Goal: Check status: Check status

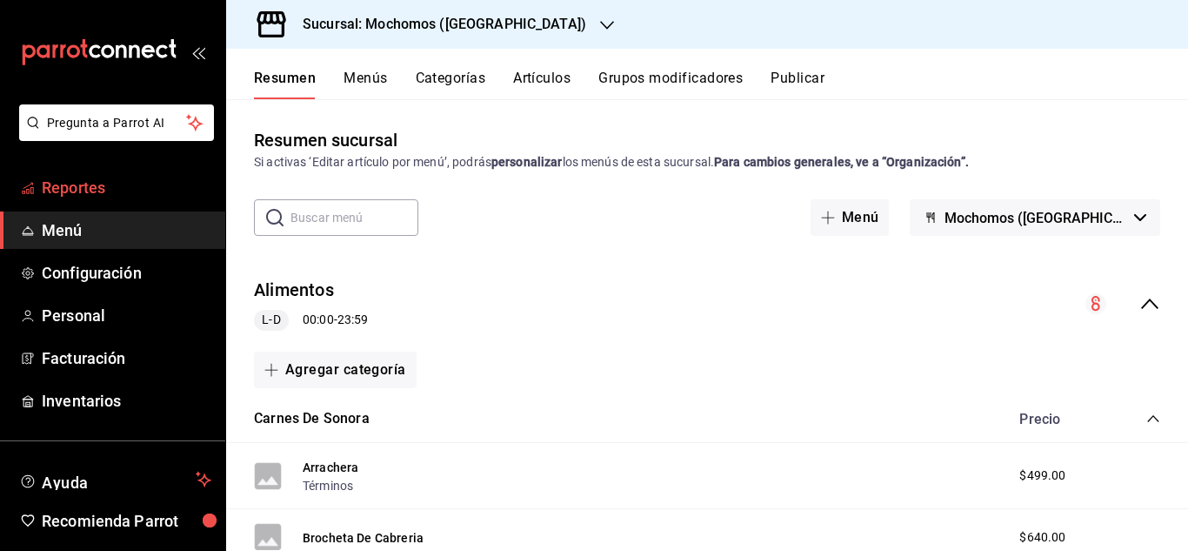
click at [77, 194] on span "Reportes" at bounding box center [127, 187] width 170 height 23
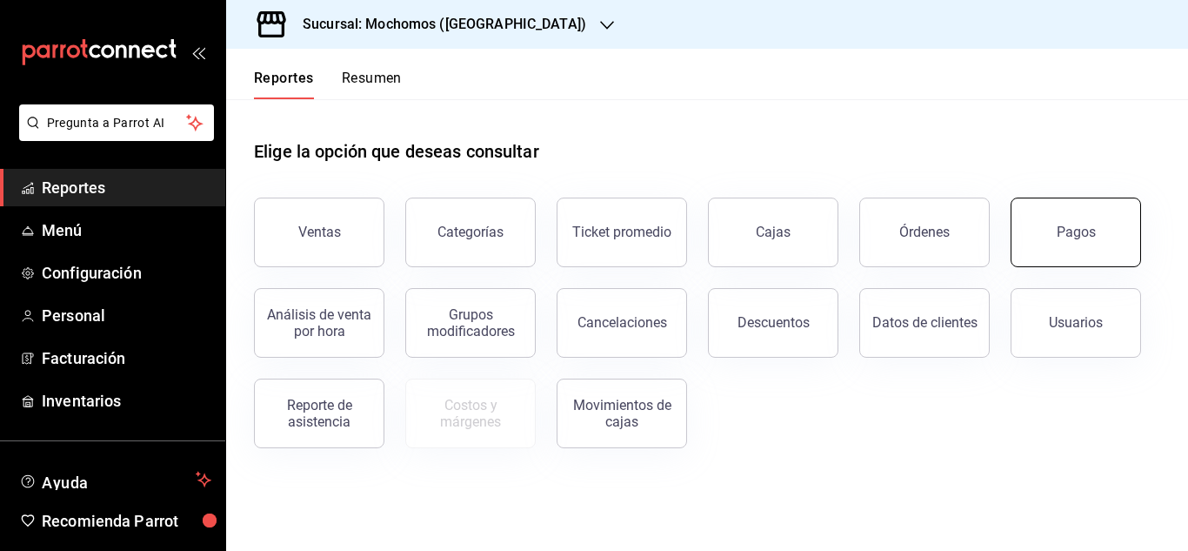
click at [1074, 235] on div "Pagos" at bounding box center [1076, 232] width 39 height 17
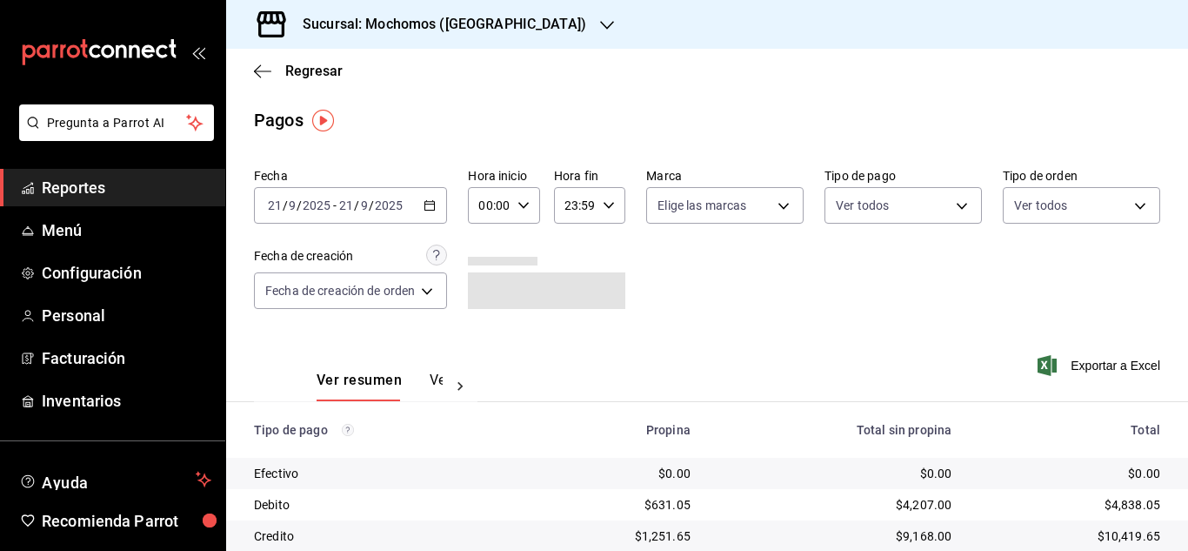
click at [519, 209] on icon "button" at bounding box center [524, 205] width 12 height 12
click at [485, 329] on span "06" at bounding box center [488, 326] width 7 height 14
type input "06:00"
click at [779, 266] on div at bounding box center [594, 275] width 1188 height 551
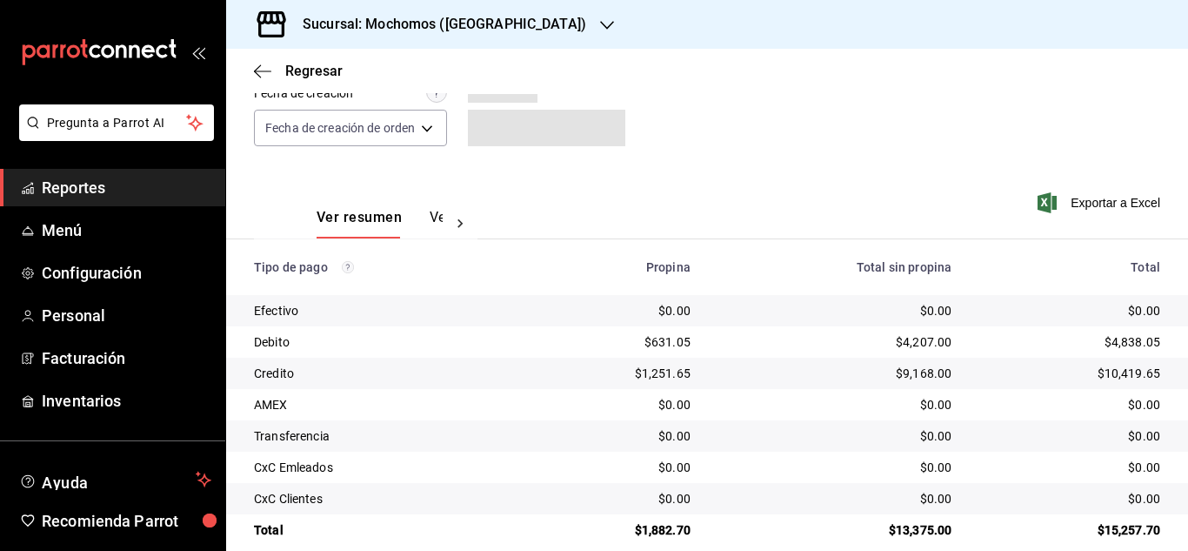
scroll to position [186, 0]
